Goal: Find specific page/section: Find specific page/section

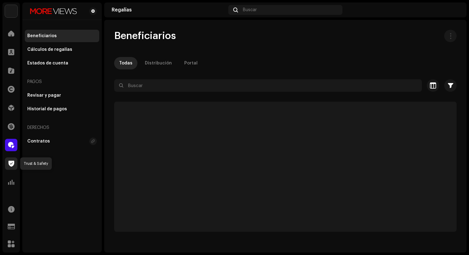
click at [12, 166] on span at bounding box center [11, 163] width 6 height 5
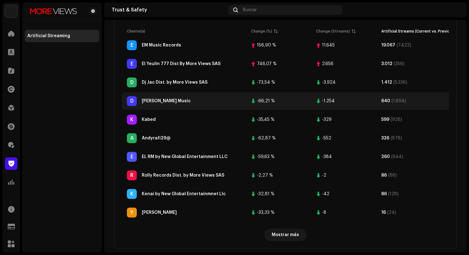
scroll to position [232, 0]
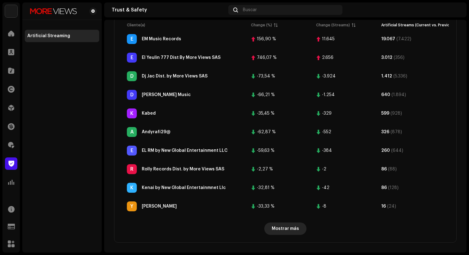
click at [284, 231] on span "Mostrar más" at bounding box center [285, 229] width 27 height 12
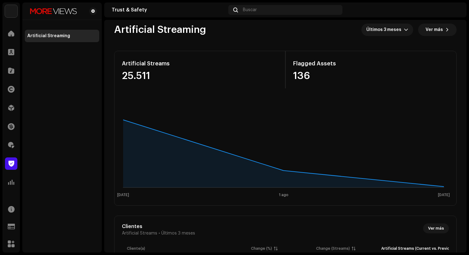
scroll to position [0, 0]
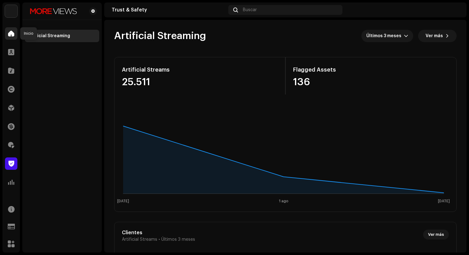
click at [13, 37] on div at bounding box center [11, 33] width 12 height 12
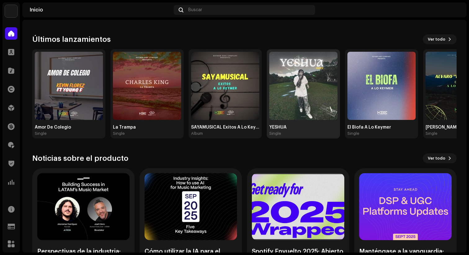
scroll to position [99, 0]
